Goal: Information Seeking & Learning: Learn about a topic

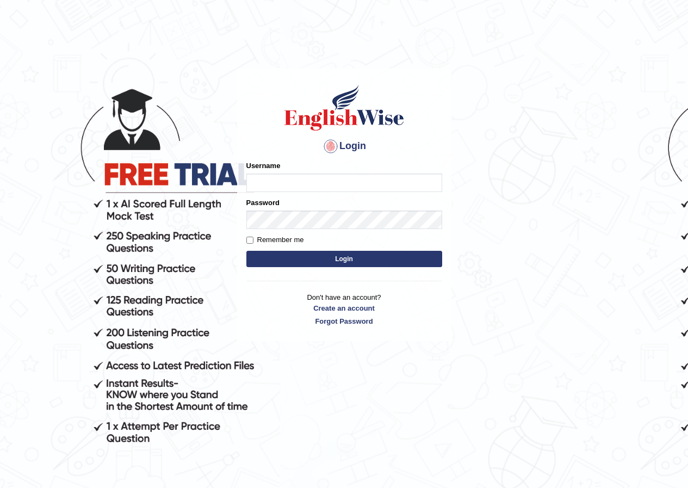
click at [274, 178] on input "Username" at bounding box center [344, 183] width 196 height 18
type input "susmitas_parramatta"
click at [343, 252] on button "Login" at bounding box center [344, 259] width 196 height 16
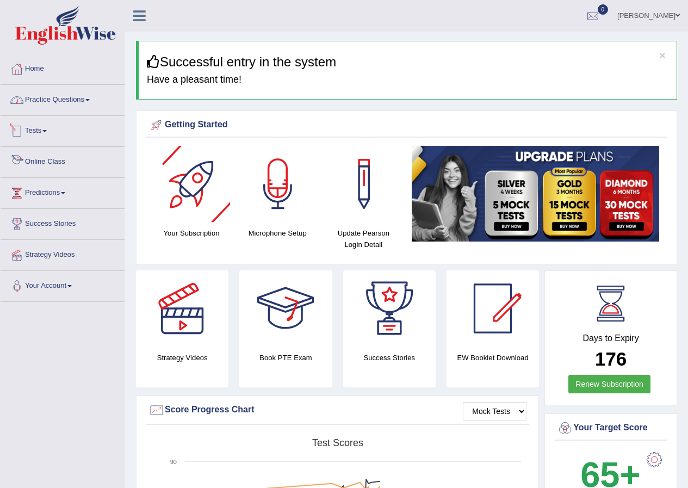
click at [59, 98] on link "Practice Questions" at bounding box center [63, 98] width 124 height 27
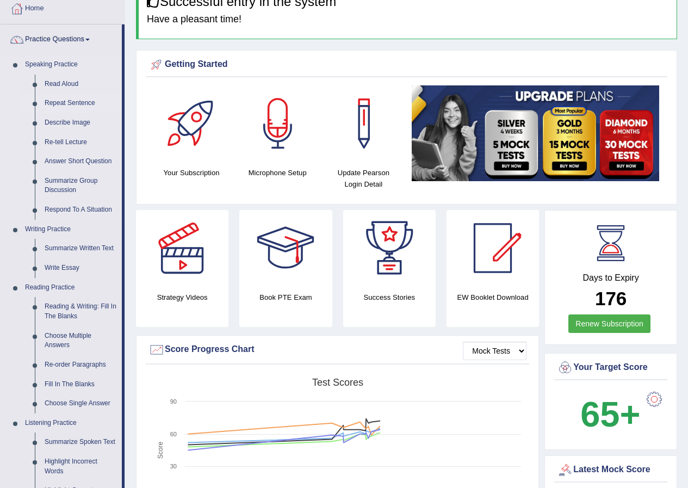
scroll to position [54, 0]
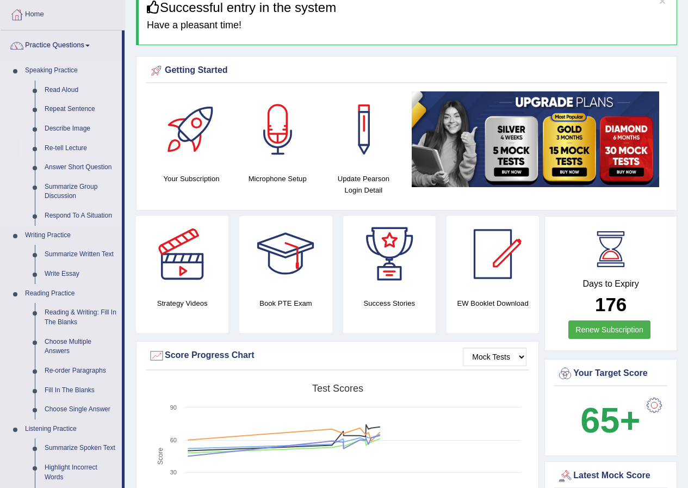
click at [71, 146] on link "Re-tell Lecture" at bounding box center [81, 149] width 82 height 20
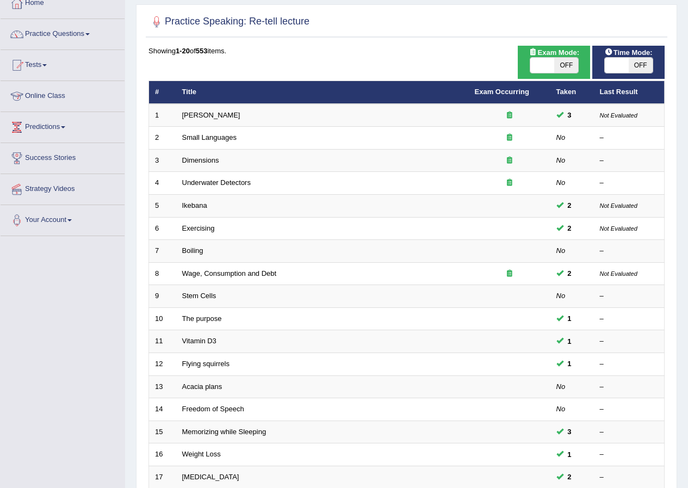
scroll to position [54, 0]
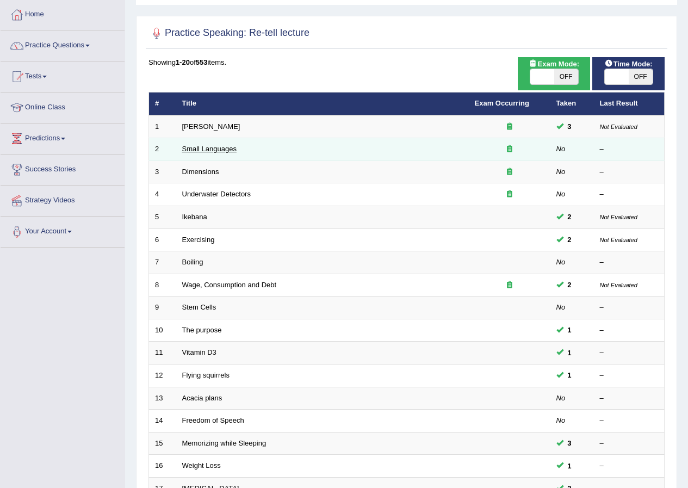
click at [212, 147] on link "Small Languages" at bounding box center [209, 149] width 54 height 8
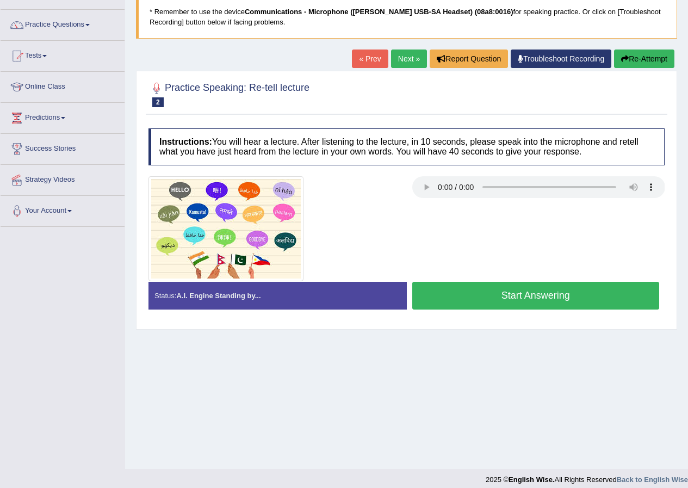
scroll to position [83, 0]
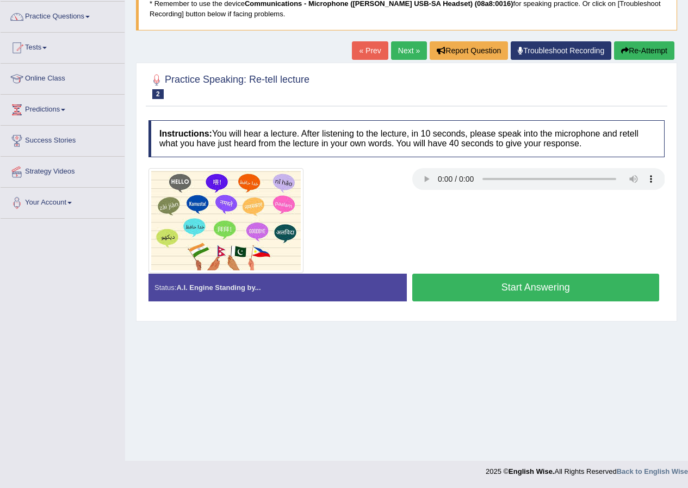
click at [524, 287] on button "Start Answering" at bounding box center [536, 288] width 248 height 28
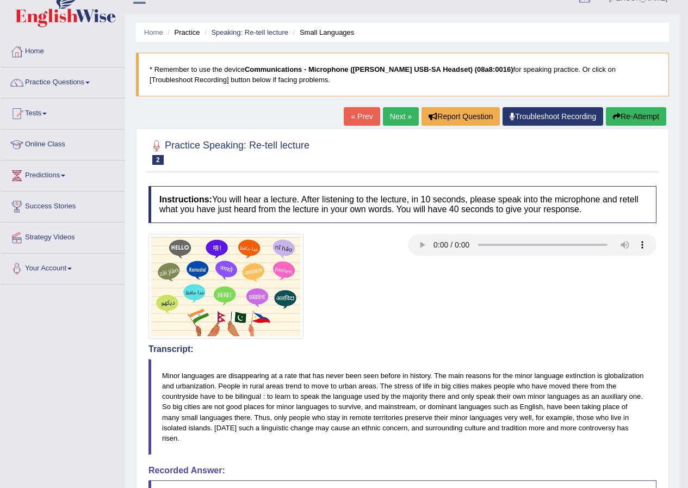
scroll to position [16, 0]
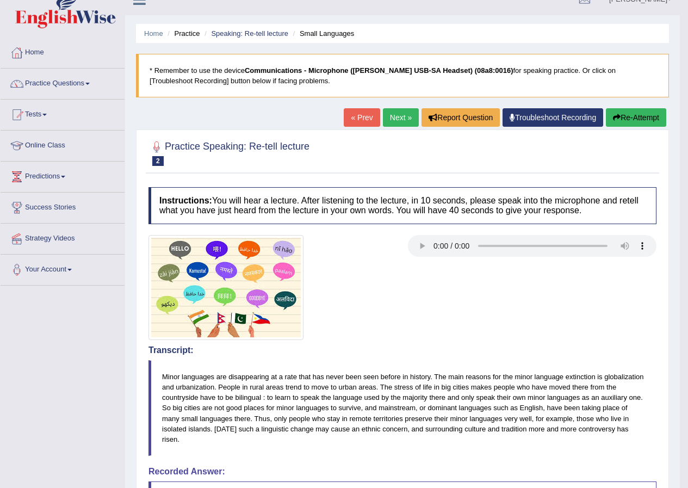
click at [621, 121] on button "Re-Attempt" at bounding box center [636, 117] width 60 height 18
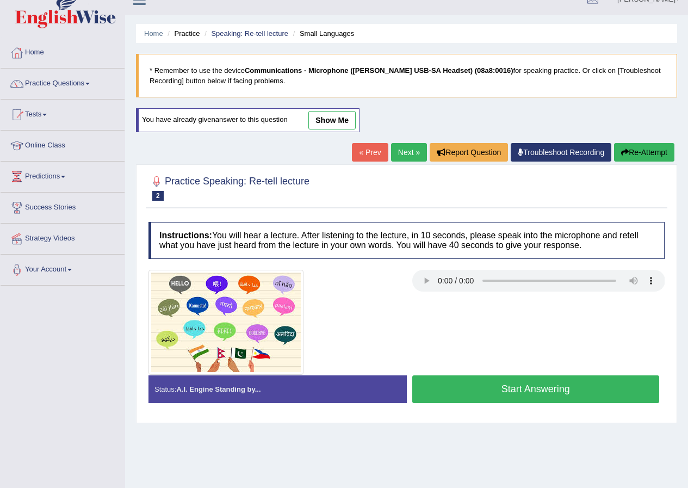
click at [470, 386] on button "Start Answering" at bounding box center [536, 389] width 248 height 28
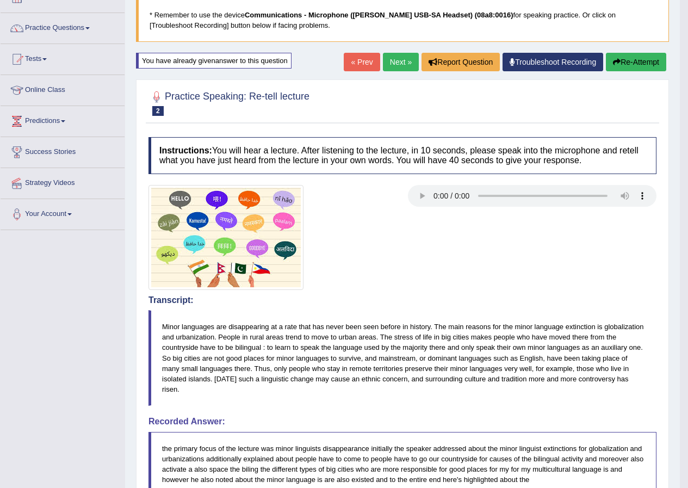
scroll to position [71, 0]
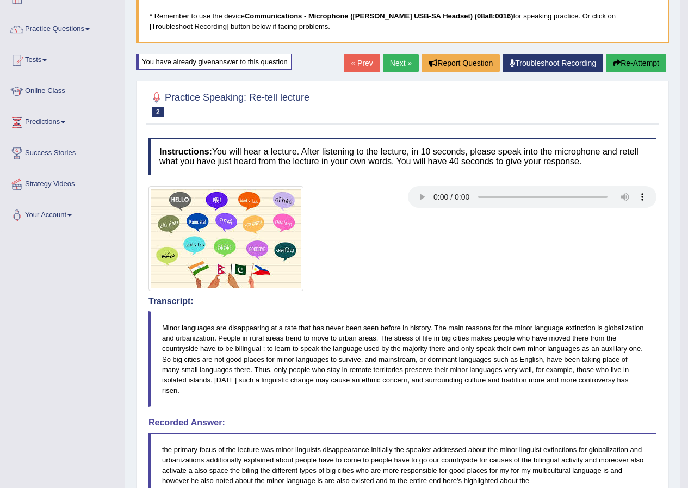
click at [617, 68] on button "Re-Attempt" at bounding box center [636, 63] width 60 height 18
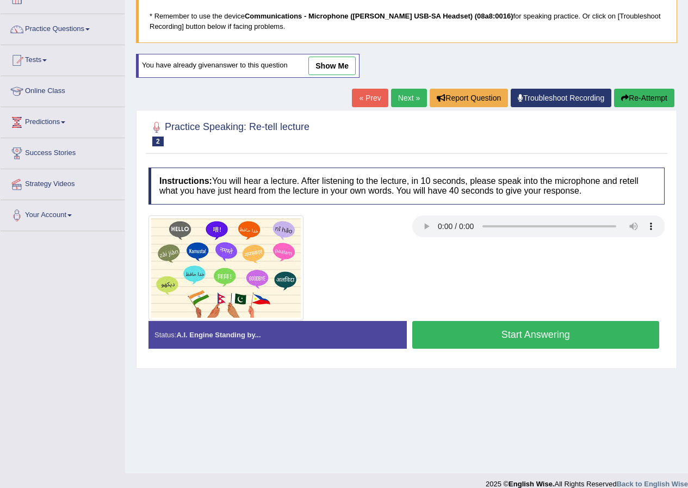
scroll to position [71, 0]
click at [505, 333] on button "Start Answering" at bounding box center [536, 335] width 248 height 28
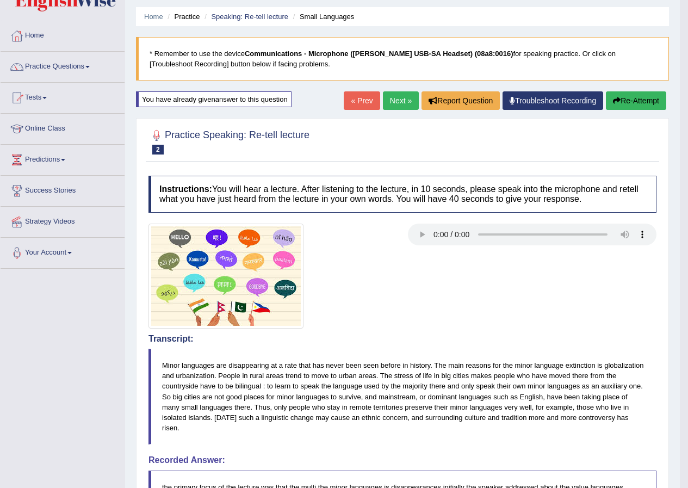
scroll to position [32, 0]
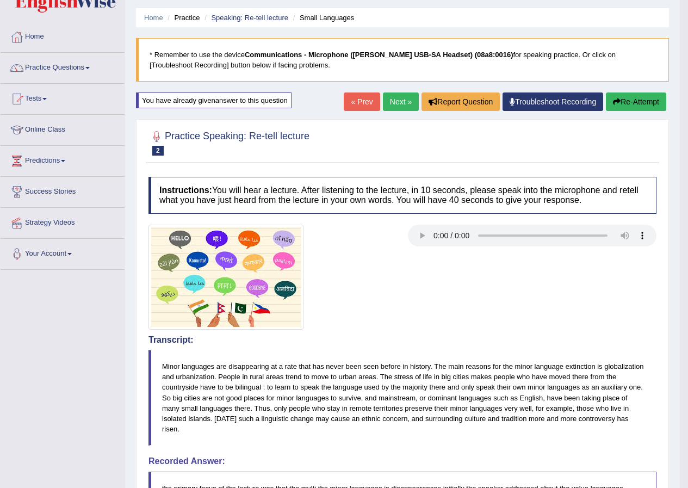
click at [635, 107] on button "Re-Attempt" at bounding box center [636, 101] width 60 height 18
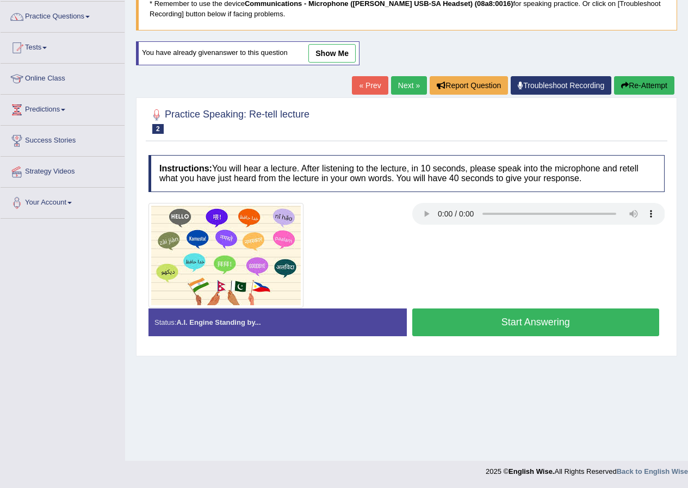
click at [473, 325] on button "Start Answering" at bounding box center [536, 322] width 248 height 28
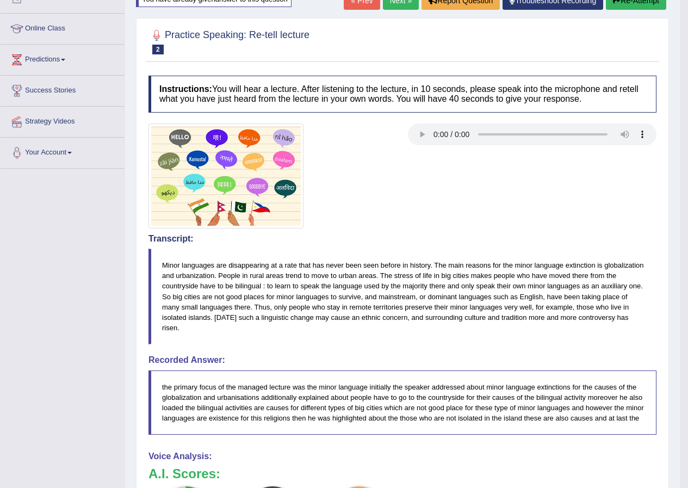
scroll to position [69, 0]
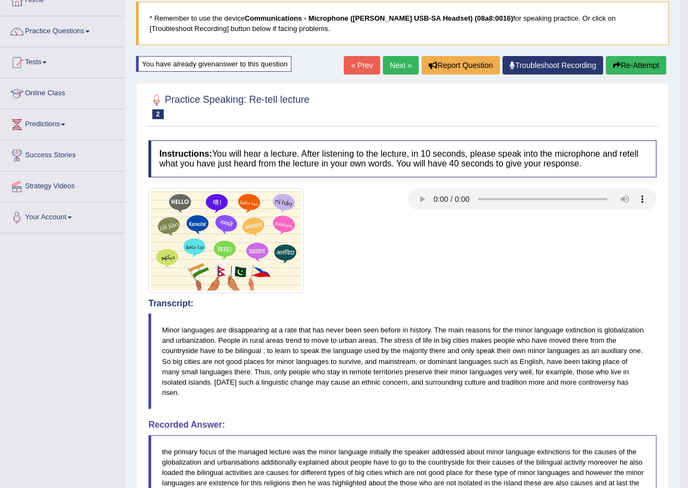
click at [635, 68] on button "Re-Attempt" at bounding box center [636, 65] width 60 height 18
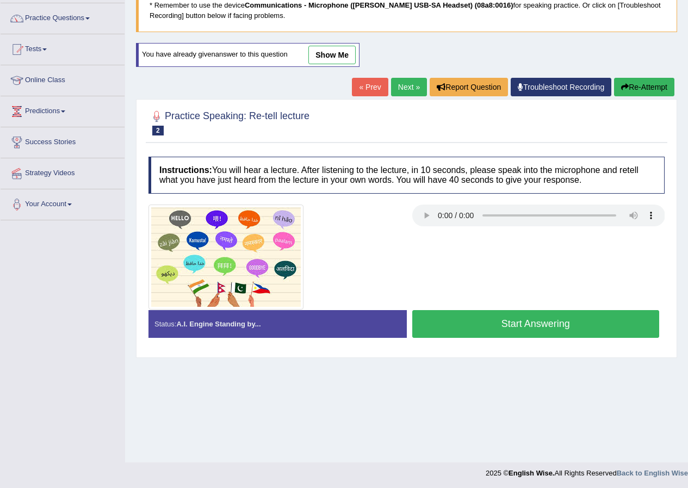
scroll to position [83, 0]
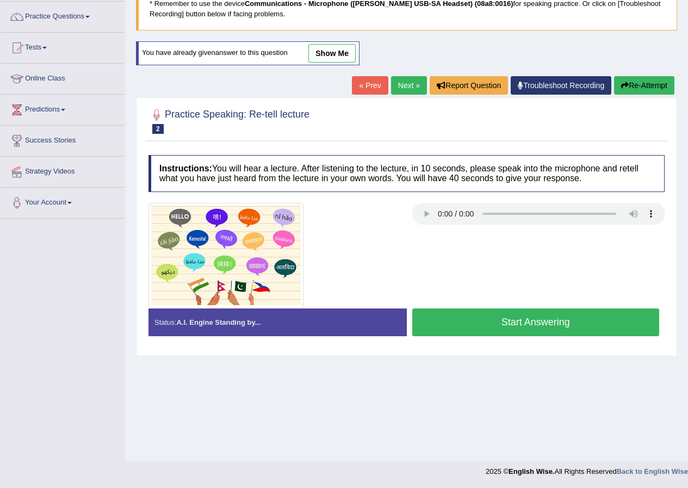
click at [500, 325] on button "Start Answering" at bounding box center [536, 322] width 248 height 28
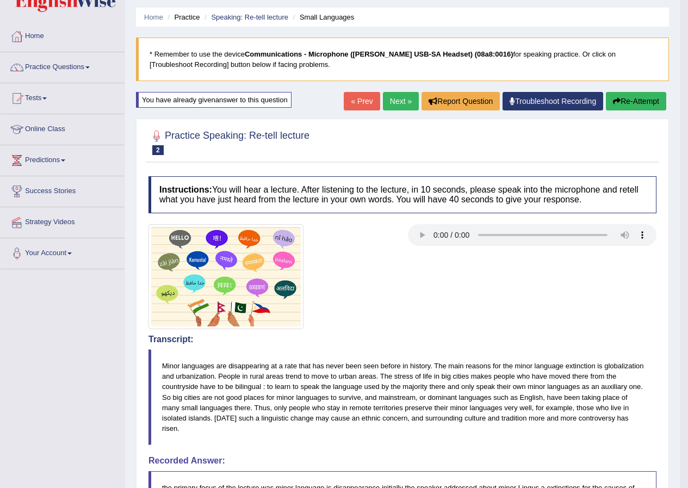
scroll to position [32, 0]
click at [625, 104] on button "Re-Attempt" at bounding box center [636, 101] width 60 height 18
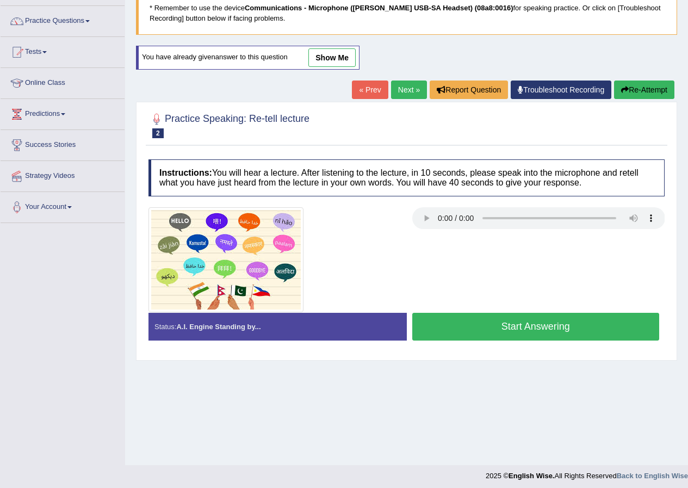
scroll to position [83, 0]
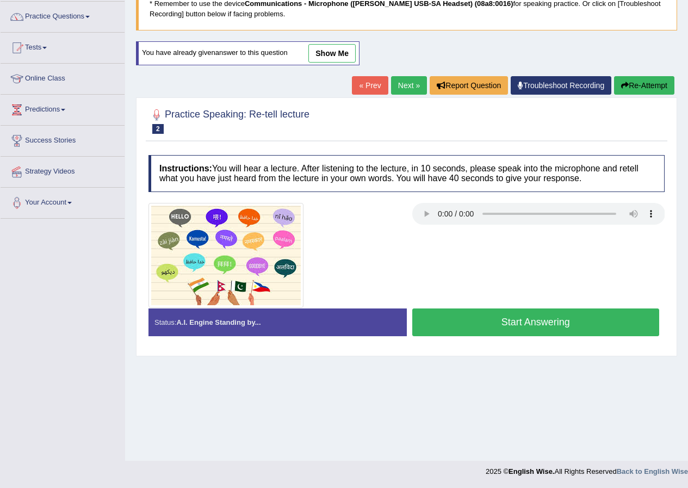
click at [493, 324] on button "Start Answering" at bounding box center [536, 322] width 248 height 28
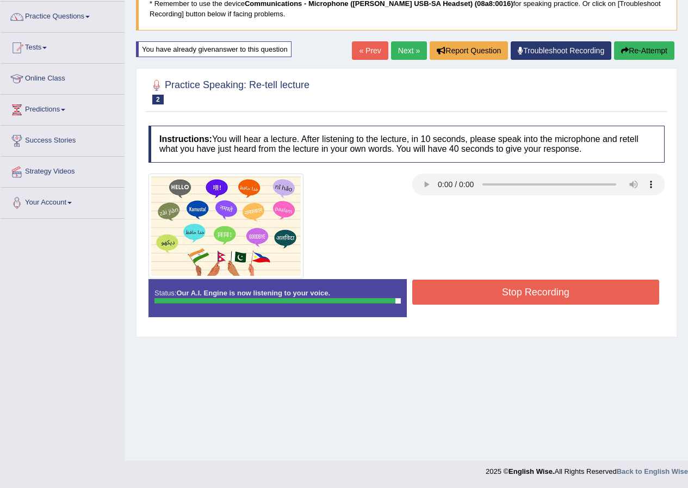
click at [553, 305] on div "Stop Recording" at bounding box center [536, 294] width 258 height 28
click at [555, 300] on button "Stop Recording" at bounding box center [536, 292] width 248 height 25
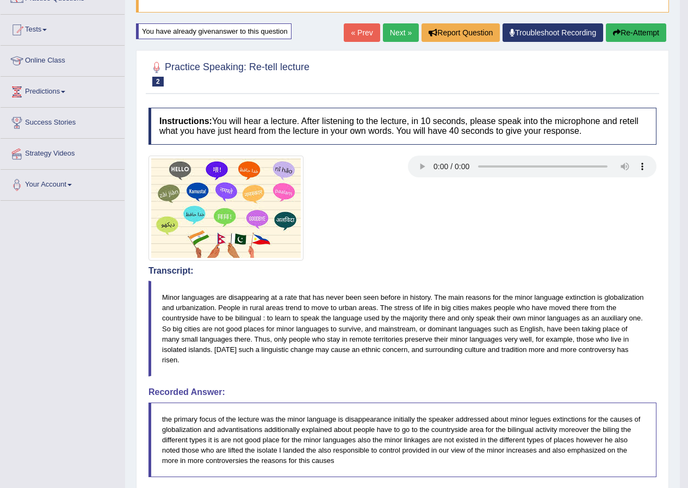
scroll to position [24, 0]
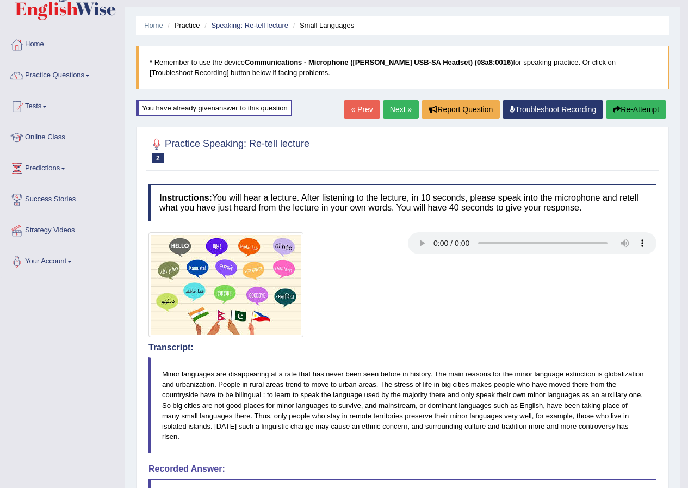
click at [640, 108] on button "Re-Attempt" at bounding box center [636, 109] width 60 height 18
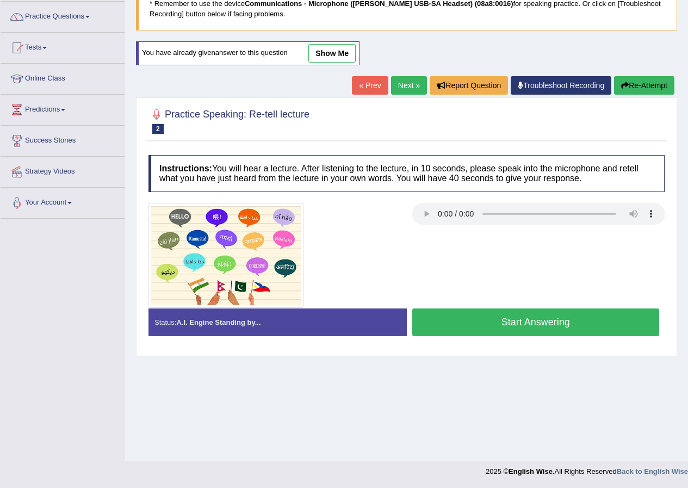
scroll to position [83, 0]
click at [527, 324] on button "Start Answering" at bounding box center [536, 322] width 248 height 28
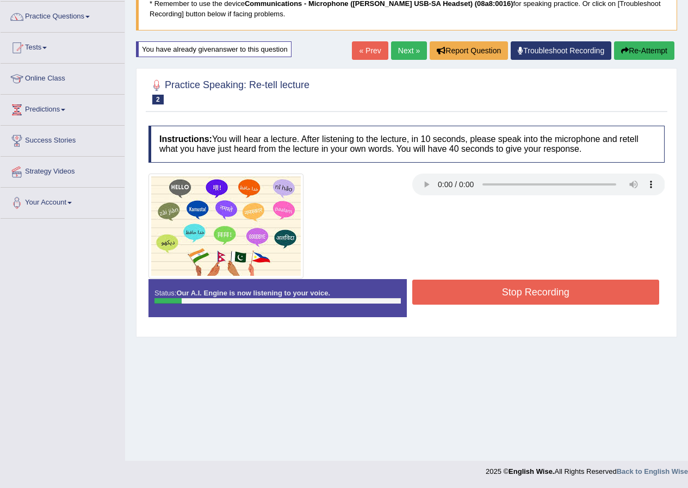
click at [638, 51] on button "Re-Attempt" at bounding box center [644, 50] width 60 height 18
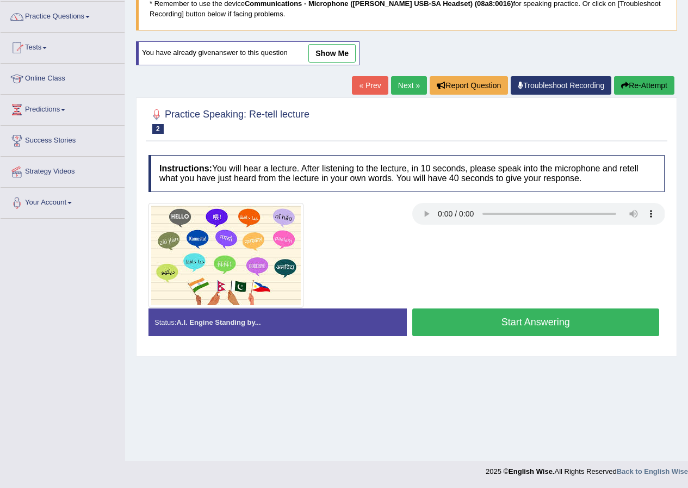
click at [525, 316] on button "Start Answering" at bounding box center [536, 322] width 248 height 28
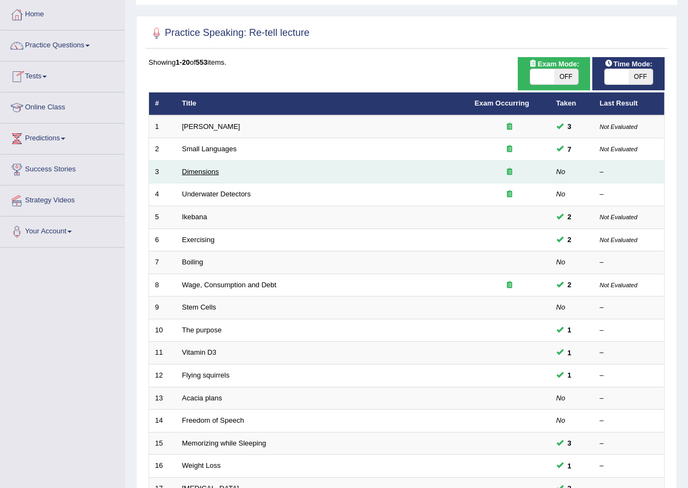
click at [197, 172] on link "Dimensions" at bounding box center [200, 172] width 37 height 8
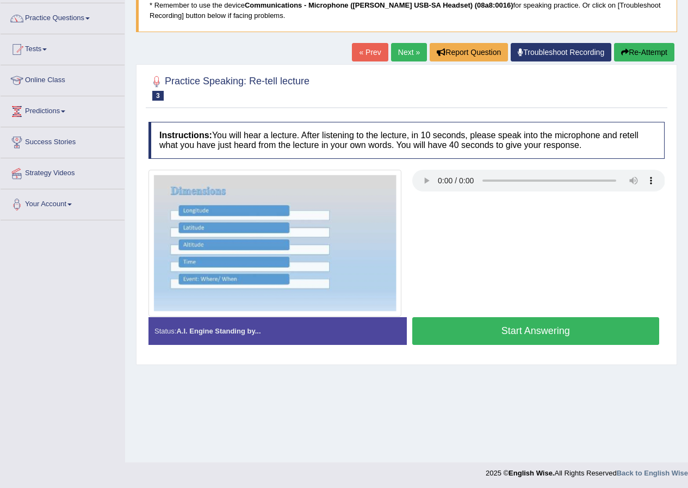
scroll to position [83, 0]
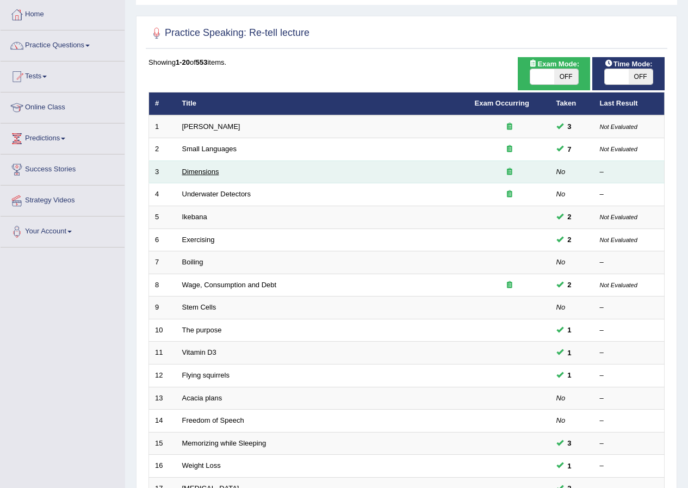
click at [201, 171] on link "Dimensions" at bounding box center [200, 172] width 37 height 8
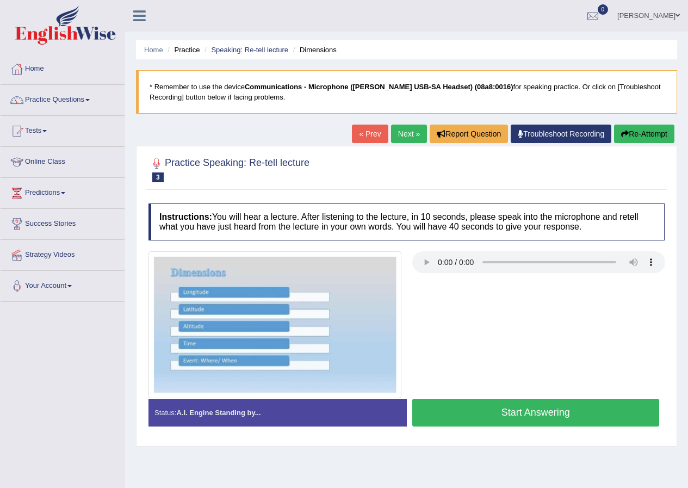
click at [525, 417] on button "Start Answering" at bounding box center [536, 413] width 248 height 28
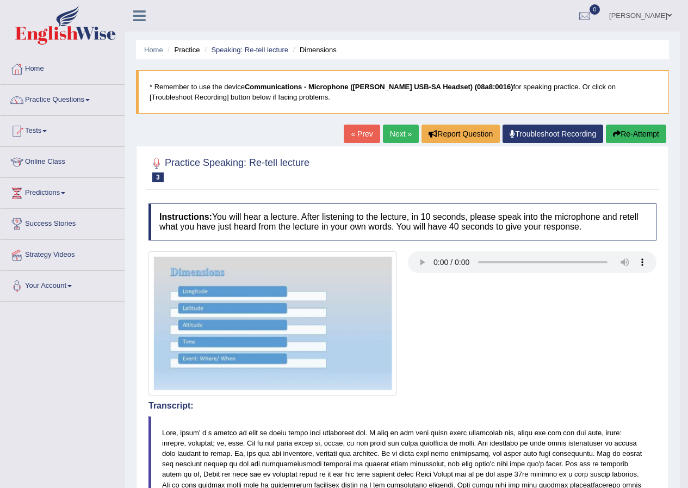
click at [623, 134] on button "Re-Attempt" at bounding box center [636, 134] width 60 height 18
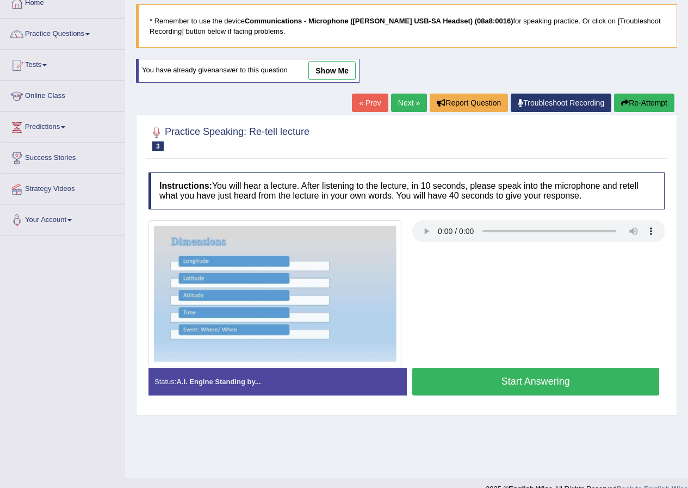
scroll to position [83, 0]
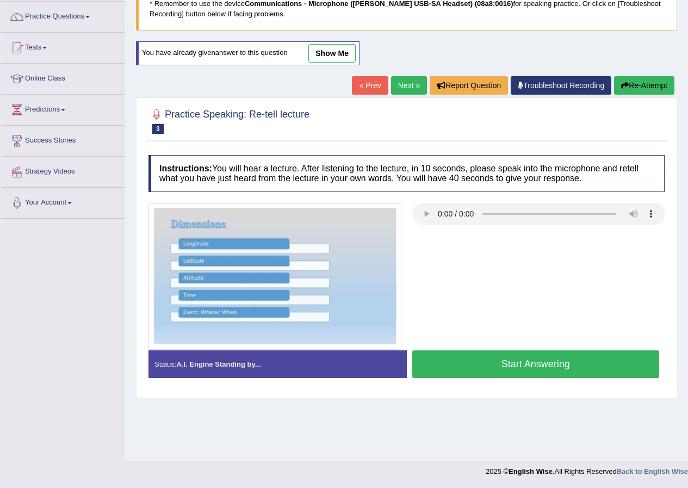
click at [498, 376] on button "Start Answering" at bounding box center [536, 364] width 248 height 28
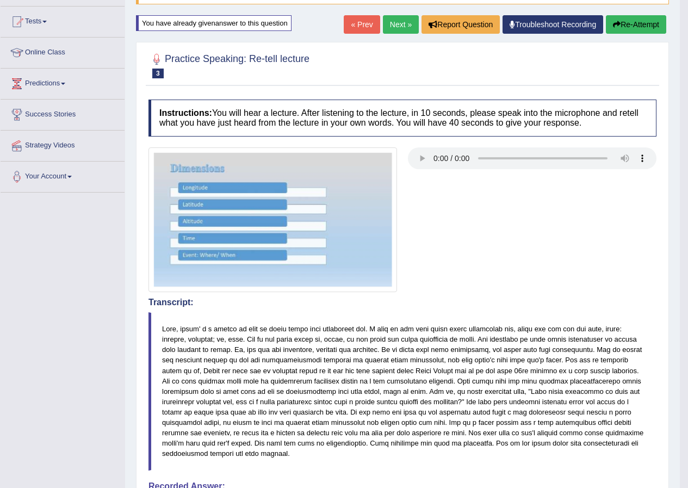
scroll to position [25, 0]
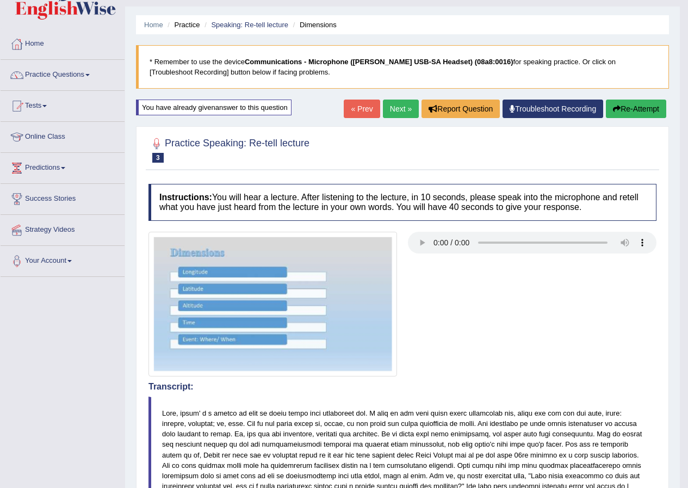
click at [624, 108] on button "Re-Attempt" at bounding box center [636, 109] width 60 height 18
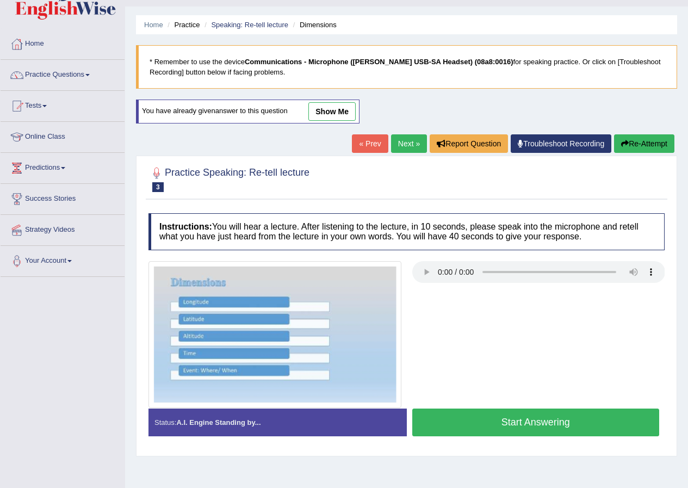
click at [517, 412] on button "Start Answering" at bounding box center [536, 423] width 248 height 28
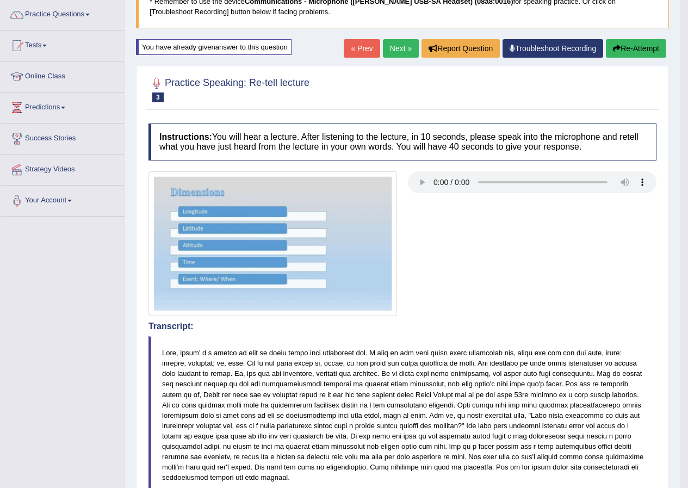
scroll to position [79, 0]
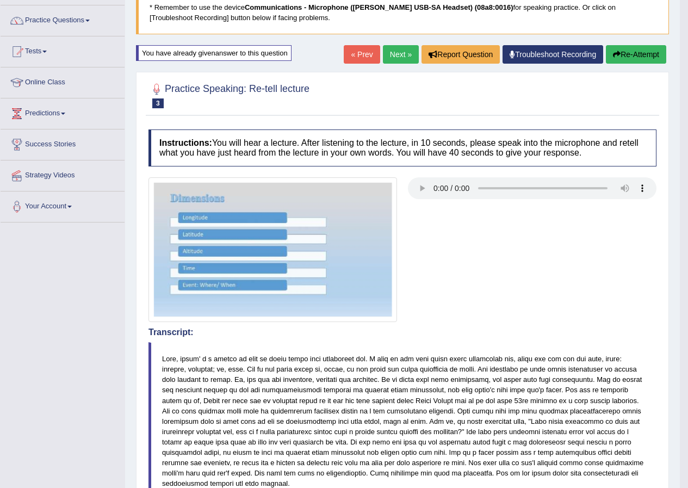
click at [636, 56] on button "Re-Attempt" at bounding box center [636, 54] width 60 height 18
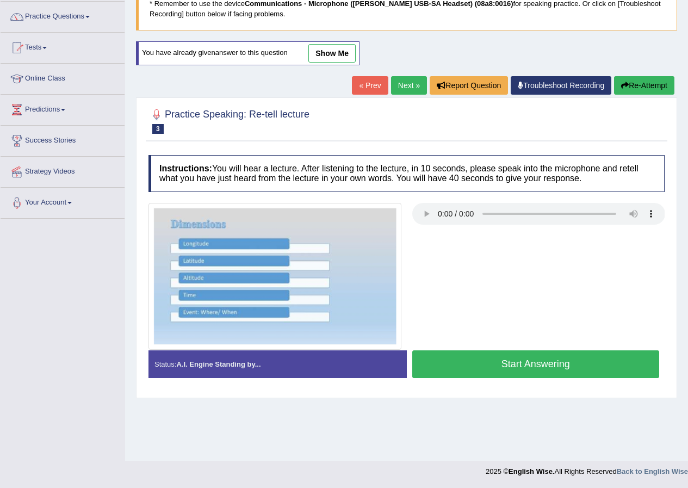
click at [508, 363] on button "Start Answering" at bounding box center [536, 364] width 248 height 28
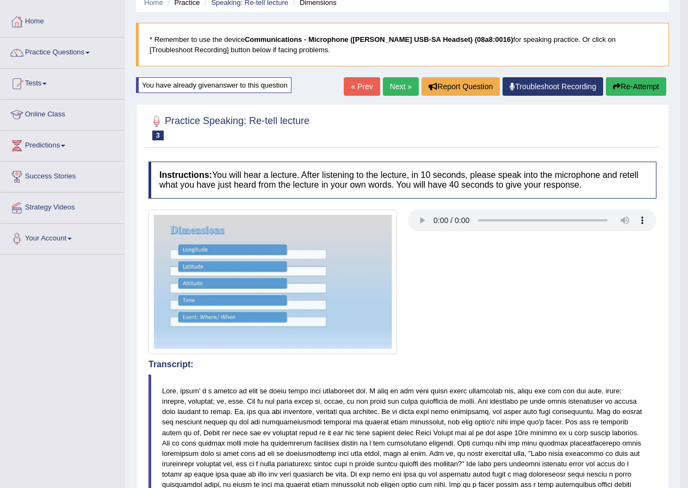
scroll to position [28, 0]
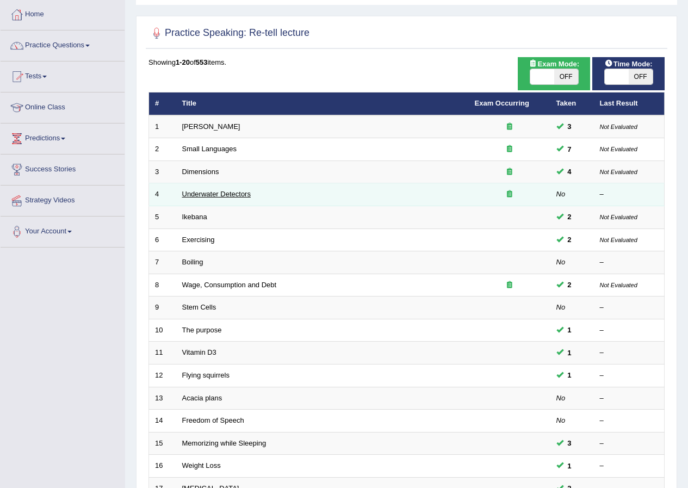
click at [231, 197] on link "Underwater Detectors" at bounding box center [216, 194] width 69 height 8
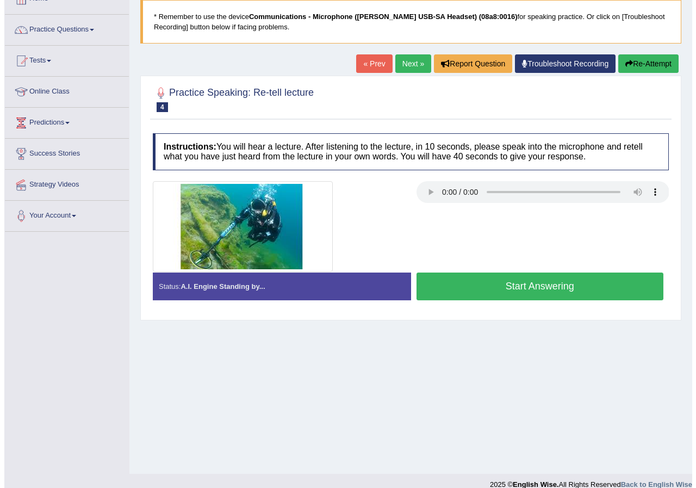
scroll to position [83, 0]
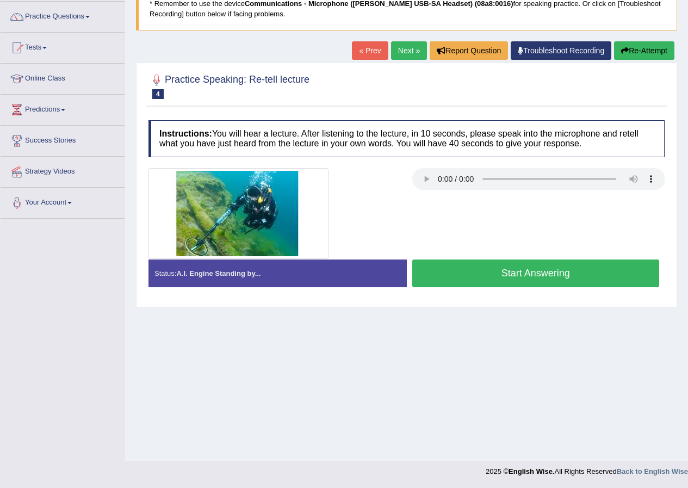
click at [505, 274] on button "Start Answering" at bounding box center [536, 274] width 248 height 28
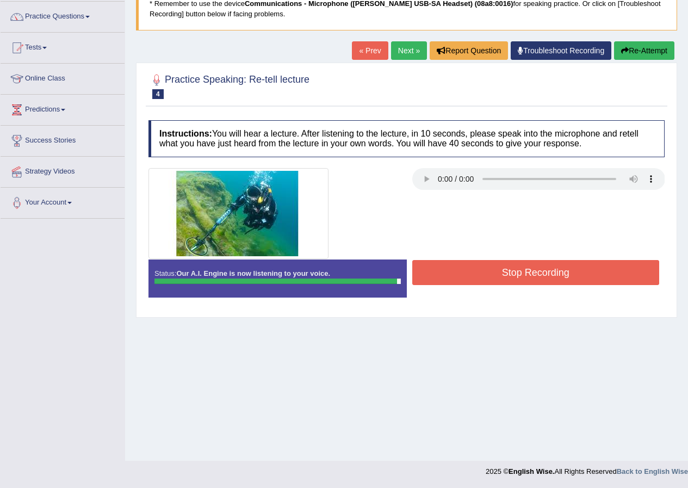
click at [510, 276] on button "Stop Recording" at bounding box center [536, 272] width 248 height 25
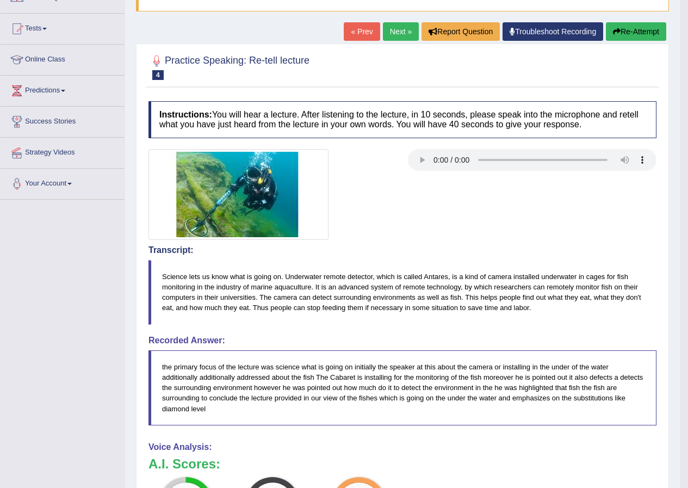
scroll to position [46, 0]
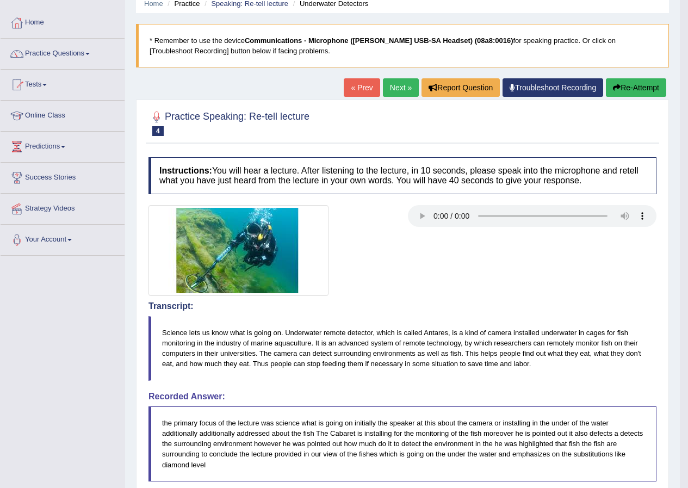
click at [628, 97] on button "Re-Attempt" at bounding box center [636, 87] width 60 height 18
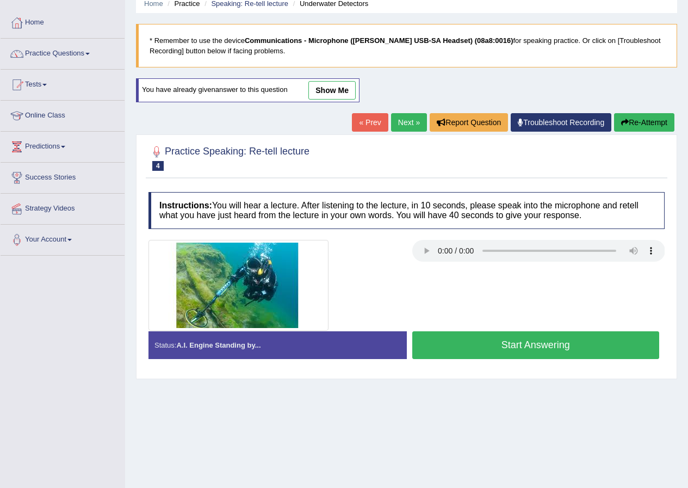
click at [514, 349] on button "Start Answering" at bounding box center [536, 345] width 248 height 28
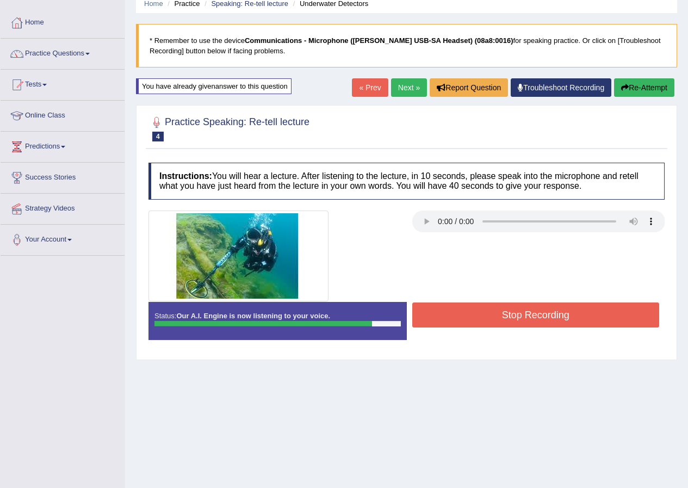
click at [553, 313] on button "Stop Recording" at bounding box center [536, 314] width 248 height 25
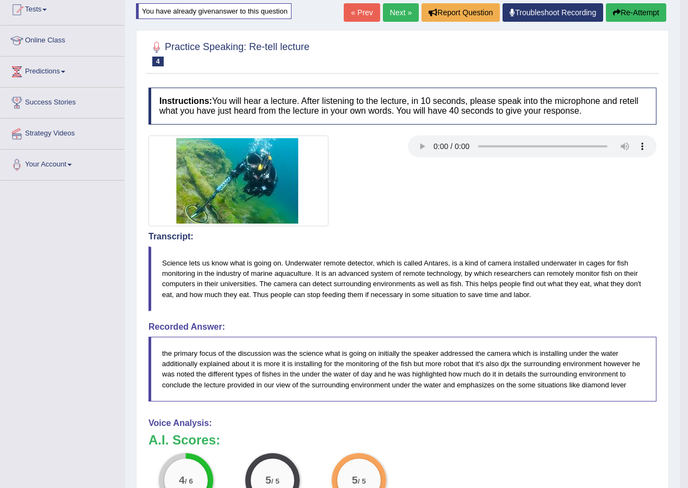
scroll to position [96, 0]
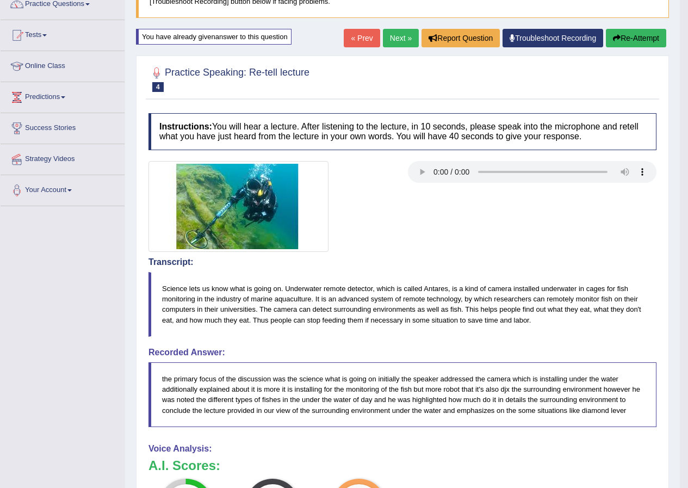
click at [621, 38] on button "Re-Attempt" at bounding box center [636, 38] width 60 height 18
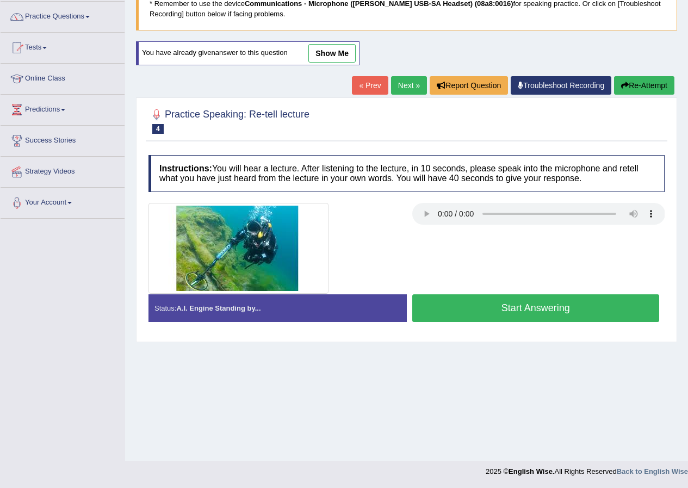
scroll to position [83, 0]
click at [470, 308] on button "Start Answering" at bounding box center [536, 308] width 248 height 28
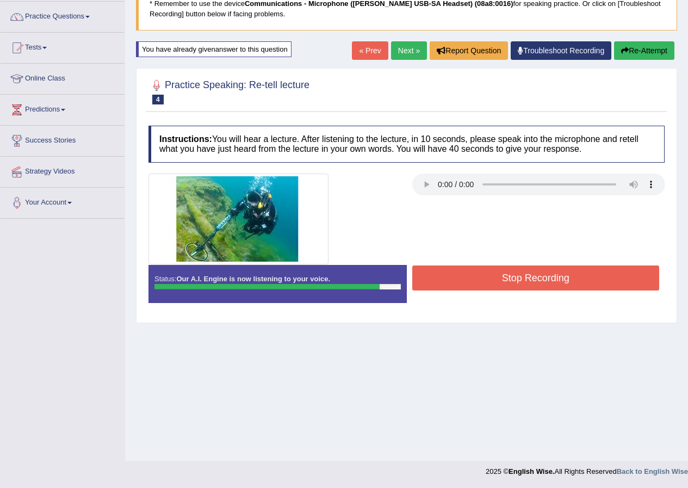
click at [462, 273] on button "Stop Recording" at bounding box center [536, 277] width 248 height 25
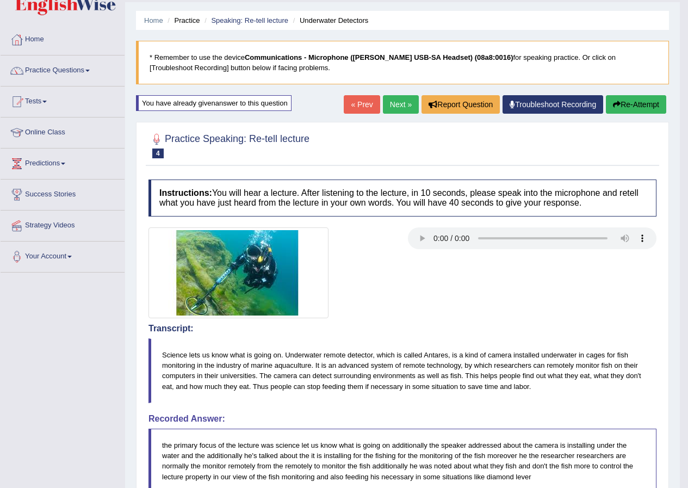
scroll to position [29, 0]
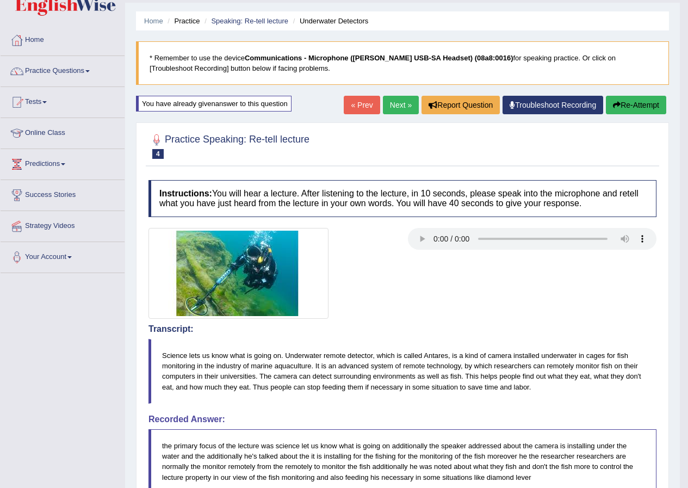
click at [647, 108] on button "Re-Attempt" at bounding box center [636, 105] width 60 height 18
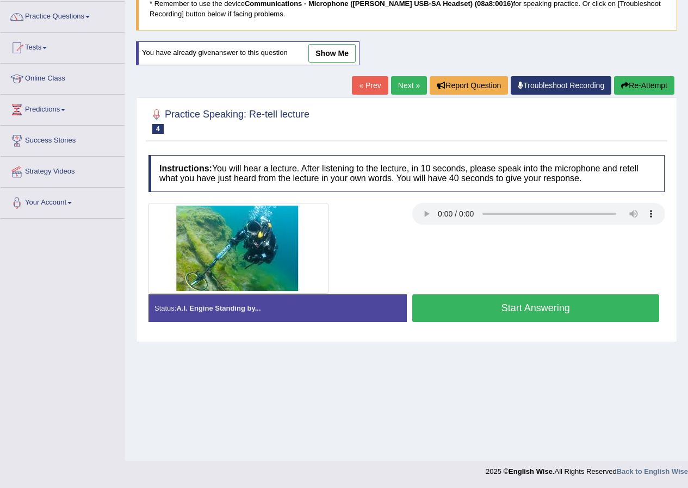
click at [525, 318] on button "Start Answering" at bounding box center [536, 308] width 248 height 28
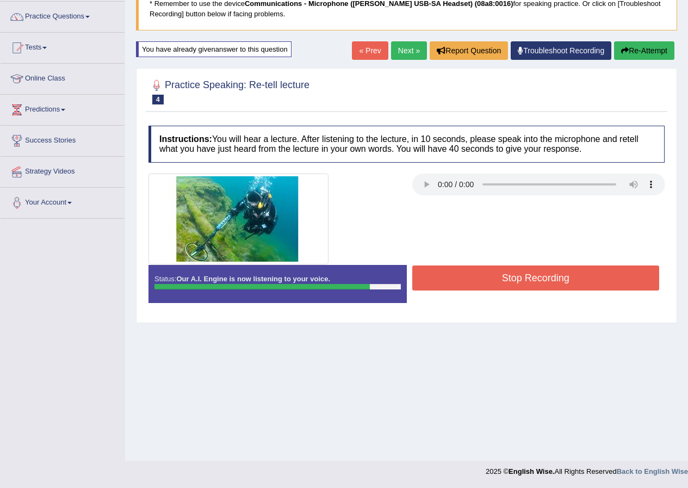
click at [534, 275] on button "Stop Recording" at bounding box center [536, 277] width 248 height 25
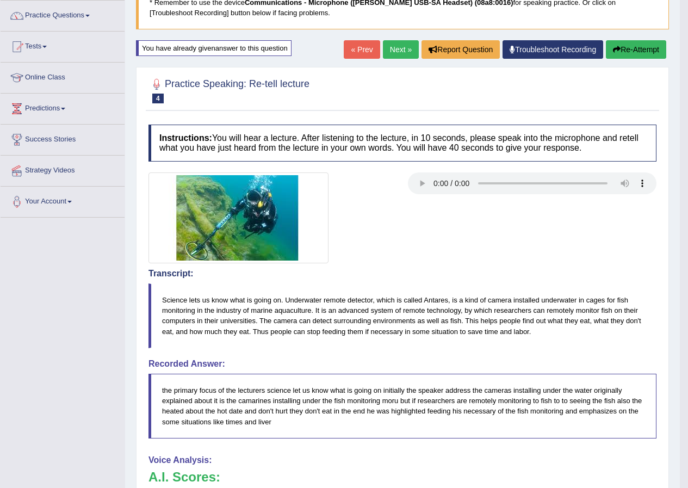
scroll to position [29, 0]
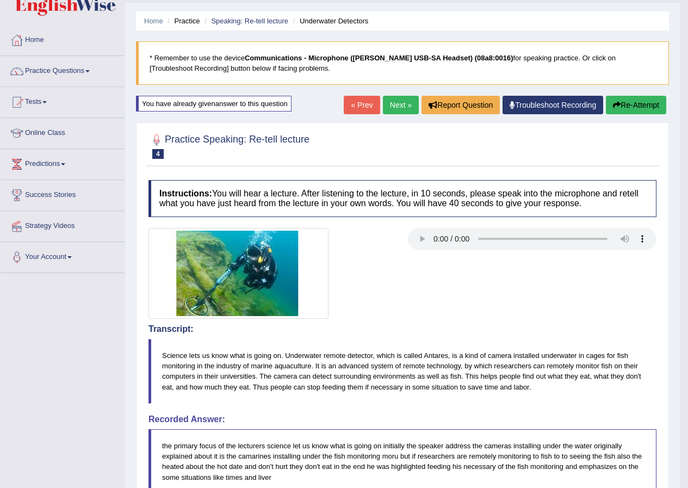
click at [619, 107] on button "Re-Attempt" at bounding box center [636, 105] width 60 height 18
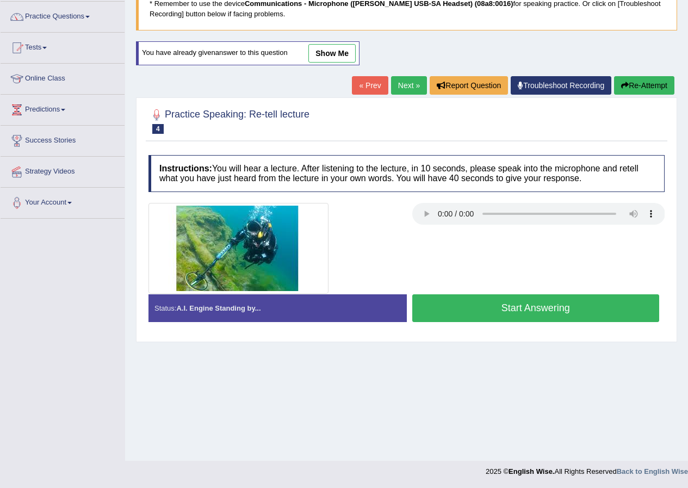
click at [505, 310] on button "Start Answering" at bounding box center [536, 308] width 248 height 28
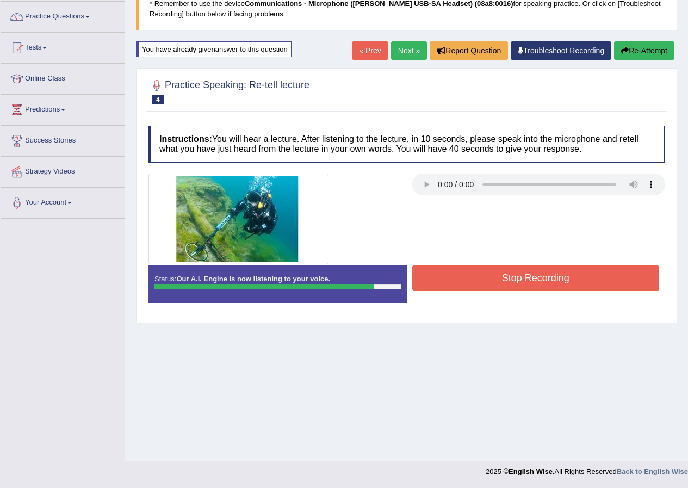
click at [477, 283] on button "Stop Recording" at bounding box center [536, 277] width 248 height 25
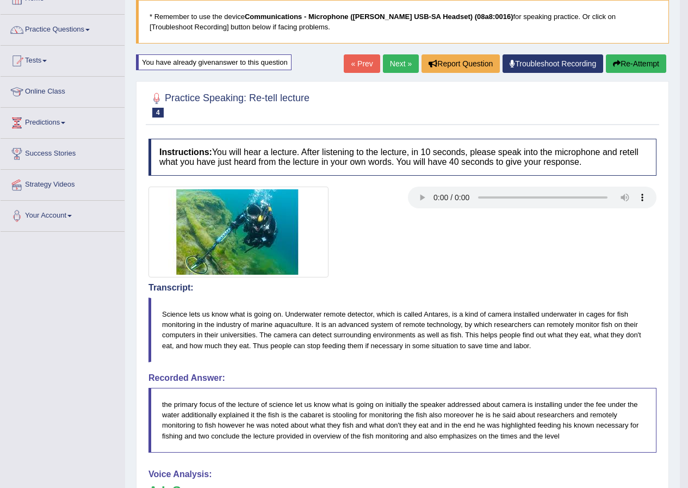
scroll to position [41, 0]
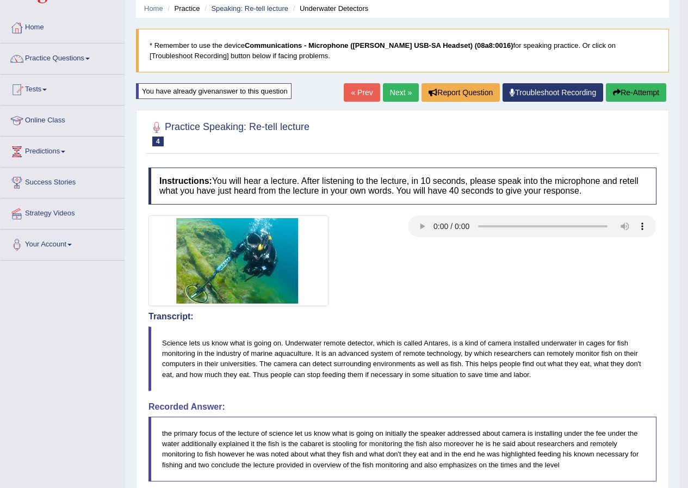
click at [625, 94] on button "Re-Attempt" at bounding box center [636, 92] width 60 height 18
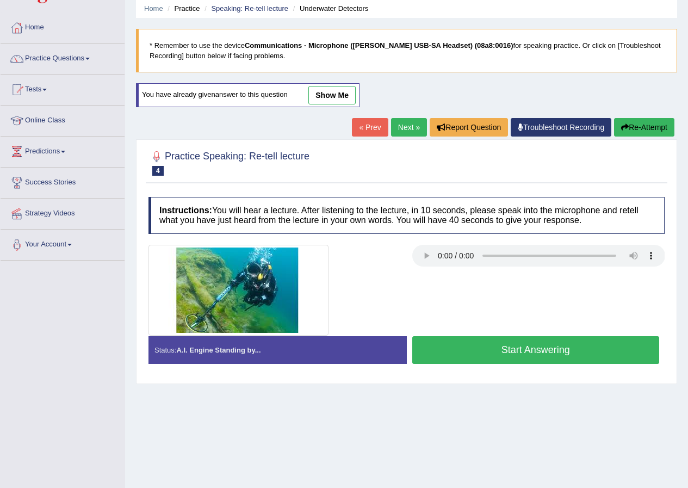
click at [338, 95] on link "show me" at bounding box center [331, 95] width 47 height 18
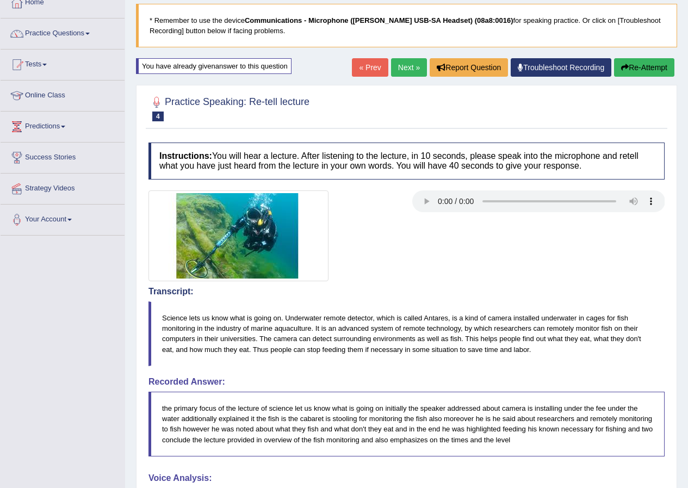
scroll to position [41, 0]
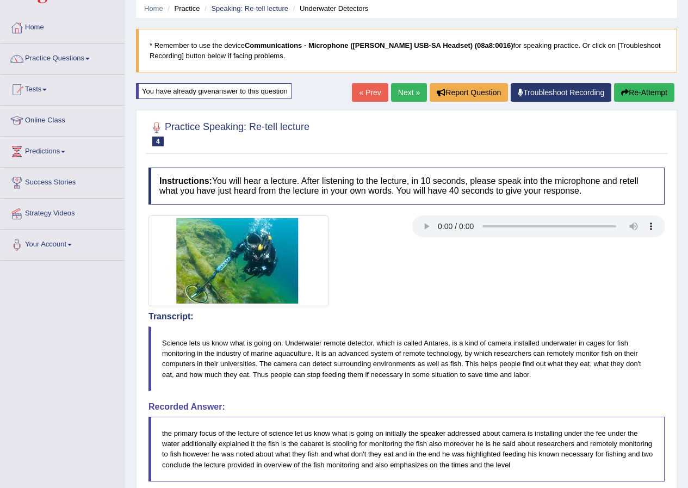
click at [630, 94] on button "Re-Attempt" at bounding box center [644, 92] width 60 height 18
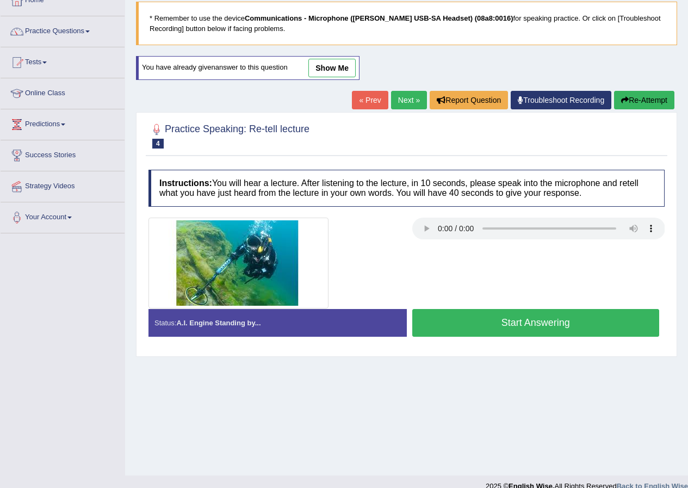
scroll to position [83, 0]
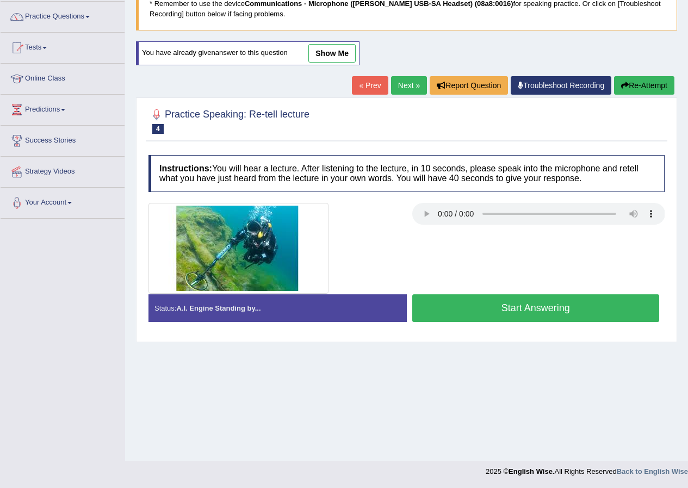
click at [332, 41] on div "You have already given answer to this question show me" at bounding box center [248, 53] width 224 height 24
click at [335, 50] on link "show me" at bounding box center [331, 53] width 47 height 18
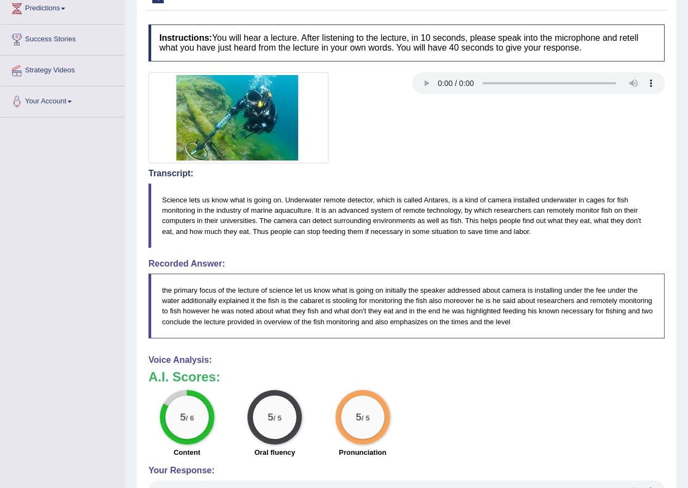
scroll to position [29, 0]
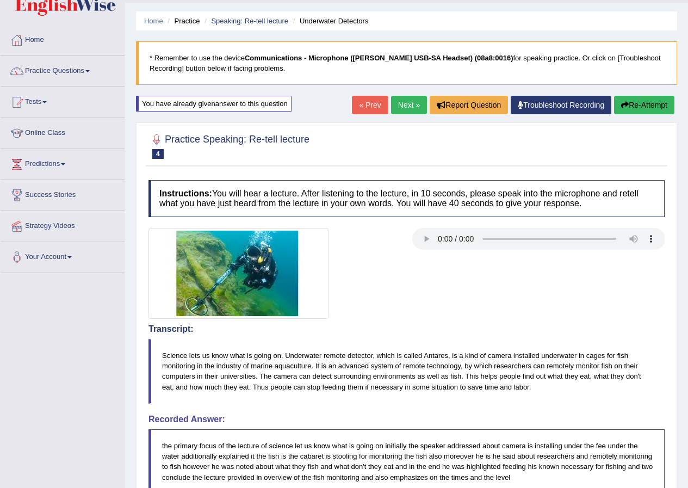
click at [638, 104] on button "Re-Attempt" at bounding box center [644, 105] width 60 height 18
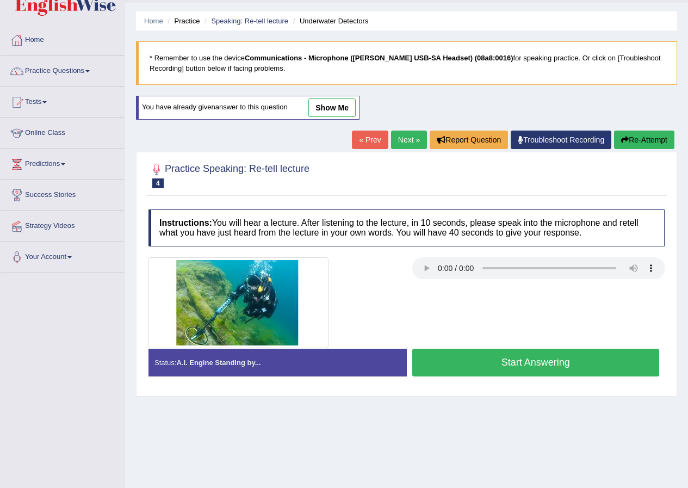
click at [466, 360] on button "Start Answering" at bounding box center [536, 363] width 248 height 28
